Goal: Information Seeking & Learning: Learn about a topic

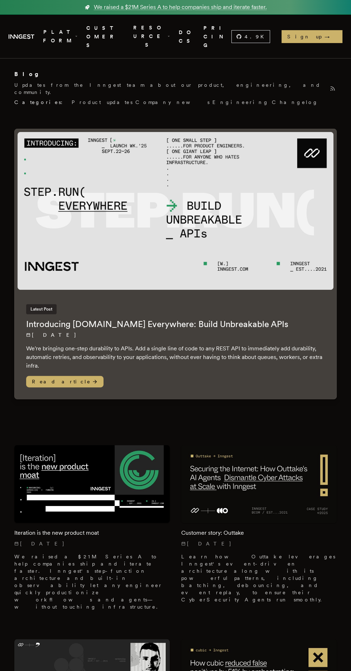
click at [63, 376] on span "Read article" at bounding box center [64, 381] width 77 height 11
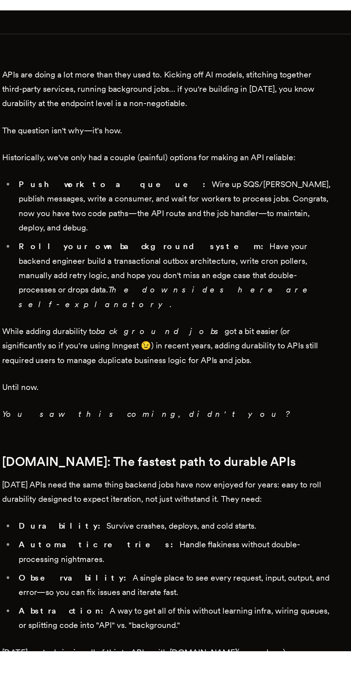
scroll to position [319, 0]
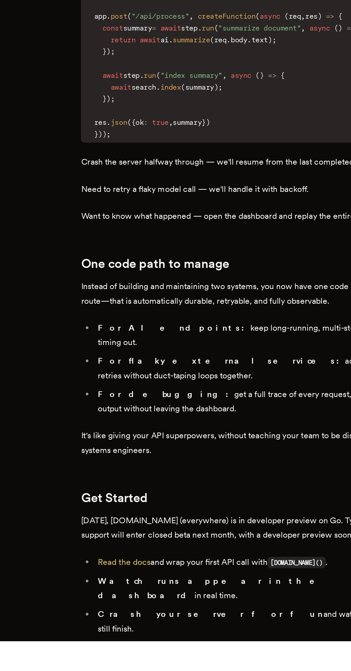
scroll to position [838, 0]
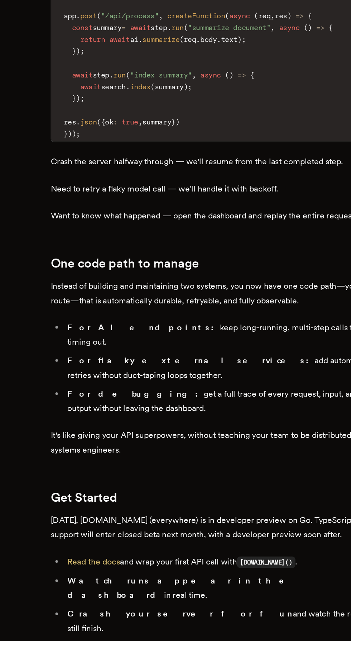
click at [106, 613] on link "Read the docs" at bounding box center [90, 616] width 37 height 7
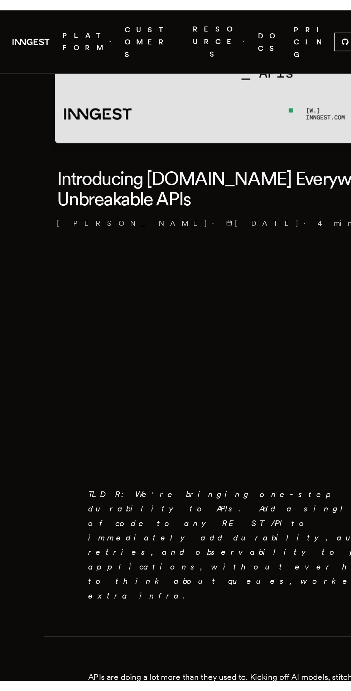
scroll to position [0, 0]
